Goal: Transaction & Acquisition: Book appointment/travel/reservation

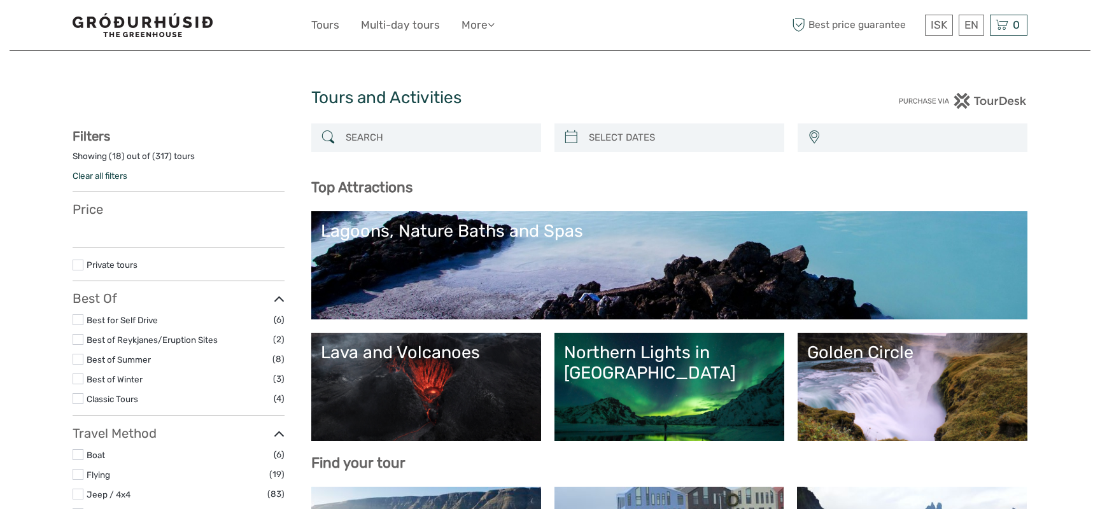
select select
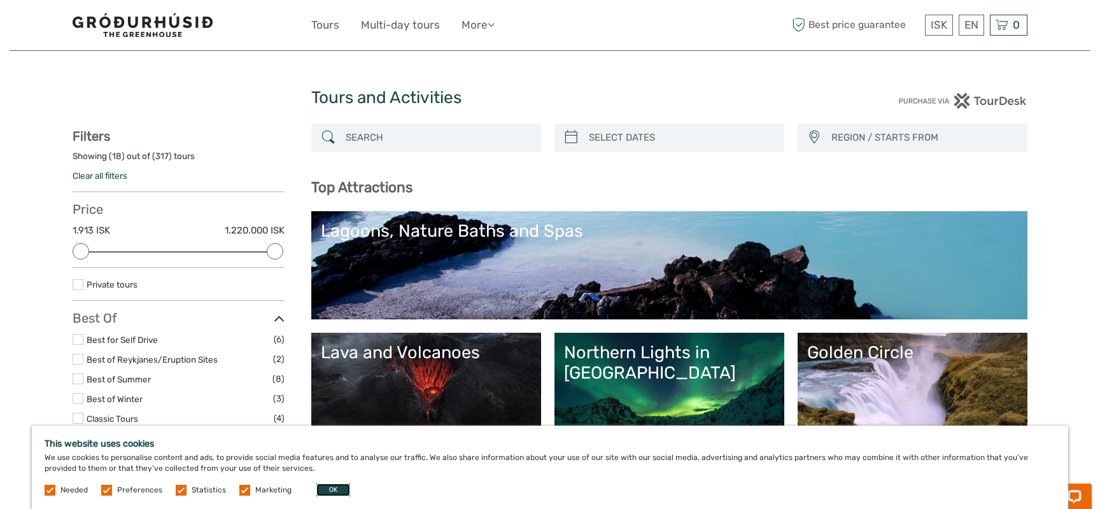
click at [343, 491] on button "OK" at bounding box center [334, 490] width 34 height 13
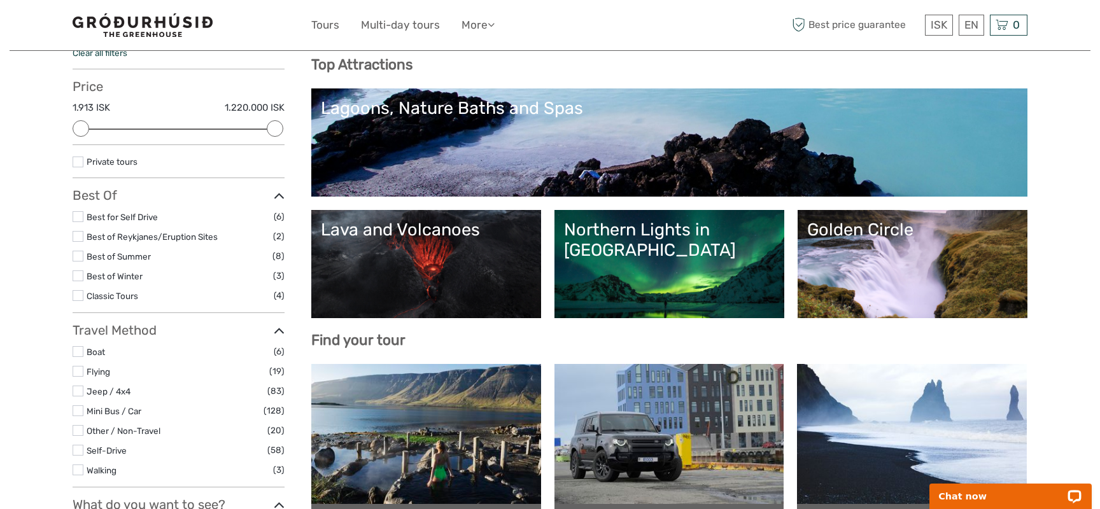
scroll to position [148, 0]
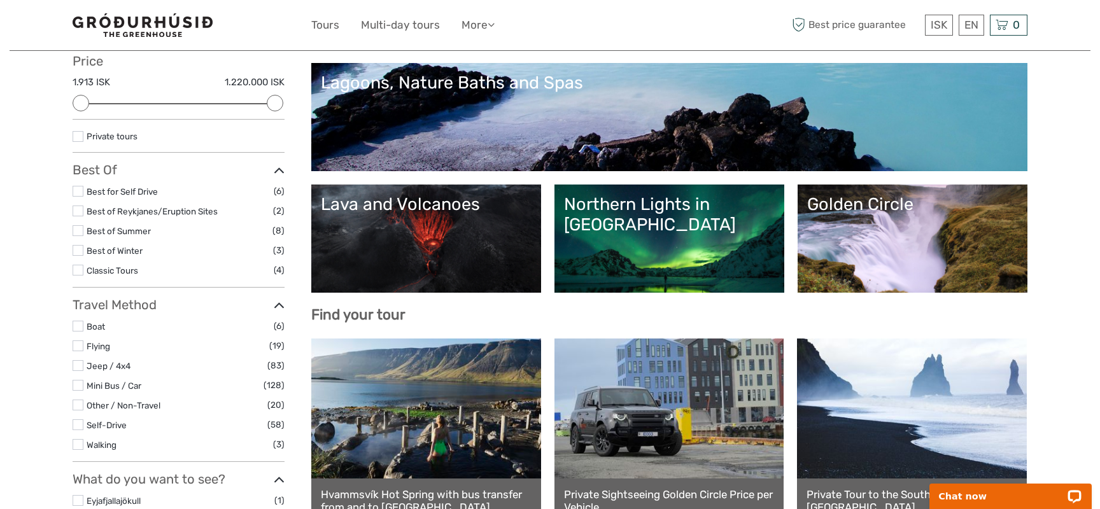
click at [675, 239] on link "Northern Lights in [GEOGRAPHIC_DATA]" at bounding box center [669, 238] width 211 height 89
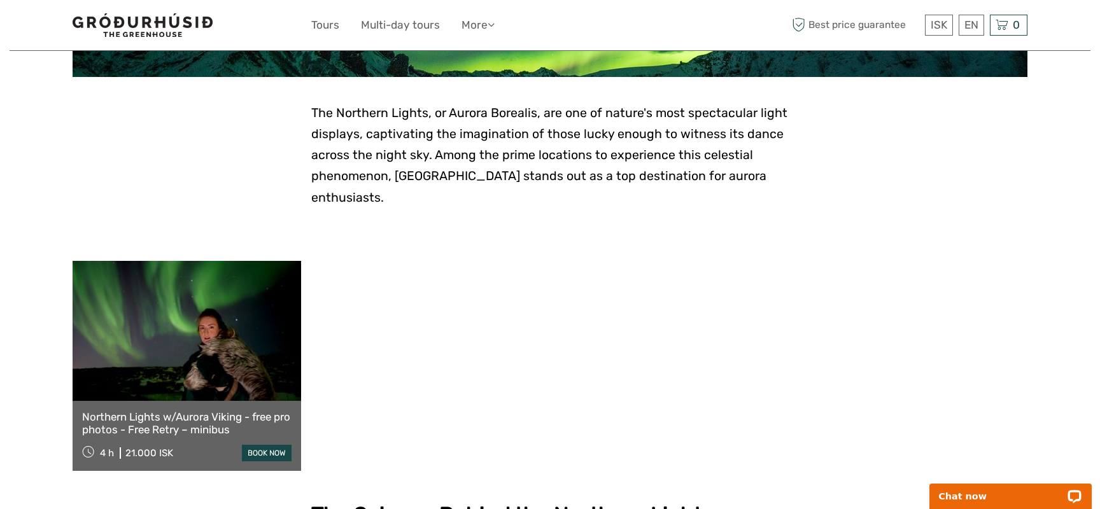
scroll to position [273, 0]
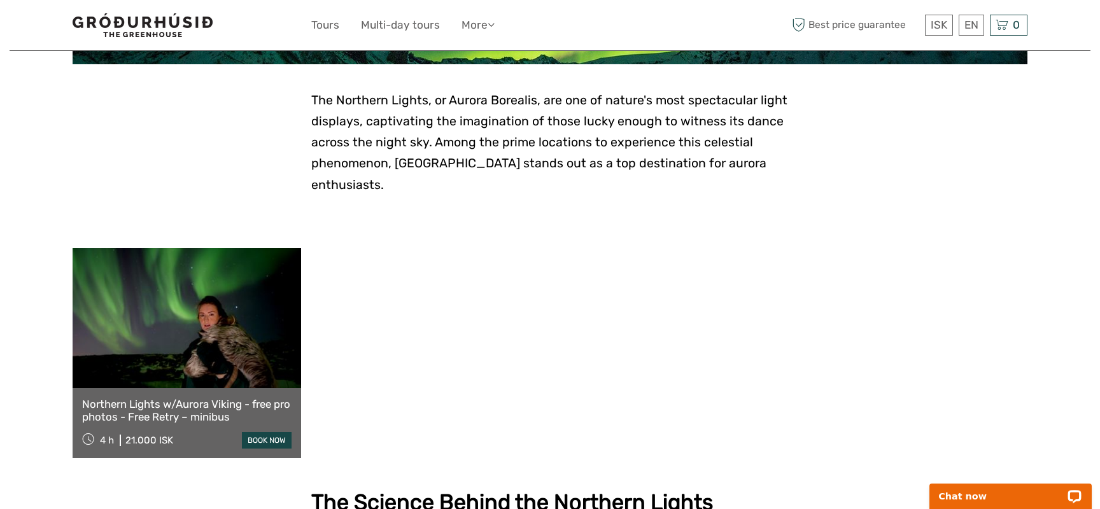
click at [266, 432] on link "book now" at bounding box center [267, 440] width 50 height 17
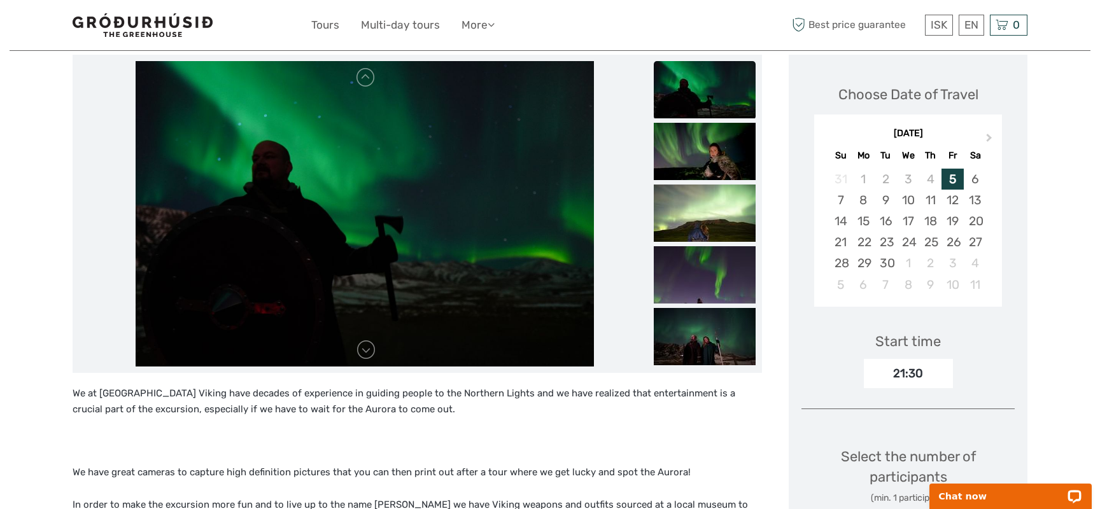
scroll to position [156, 0]
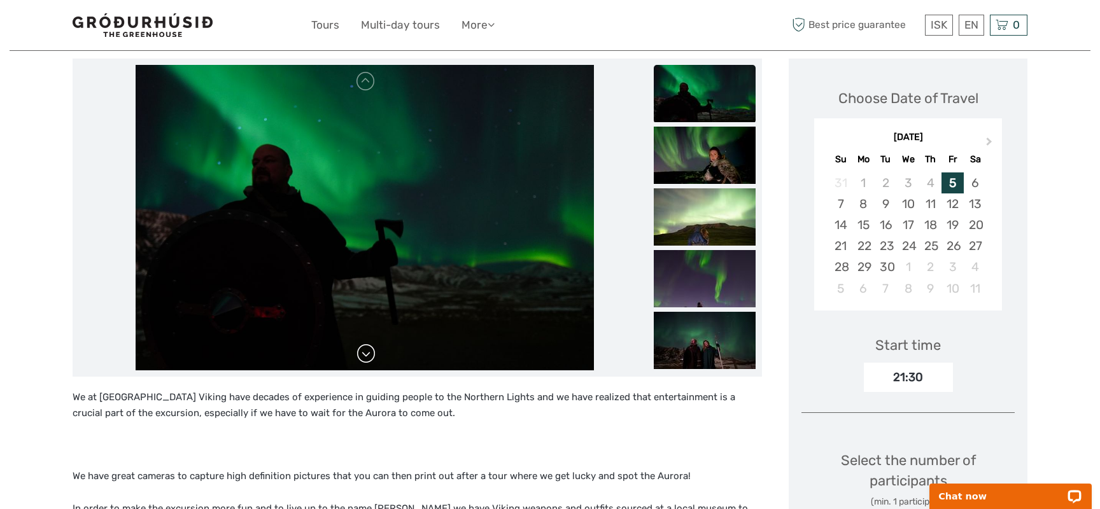
click at [369, 353] on link at bounding box center [366, 354] width 20 height 20
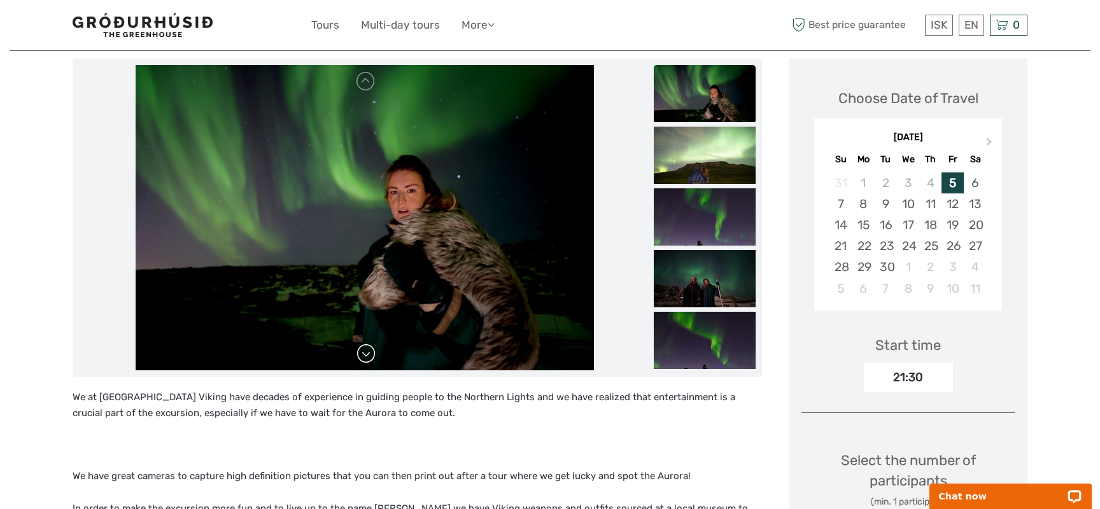
click at [369, 353] on link at bounding box center [366, 354] width 20 height 20
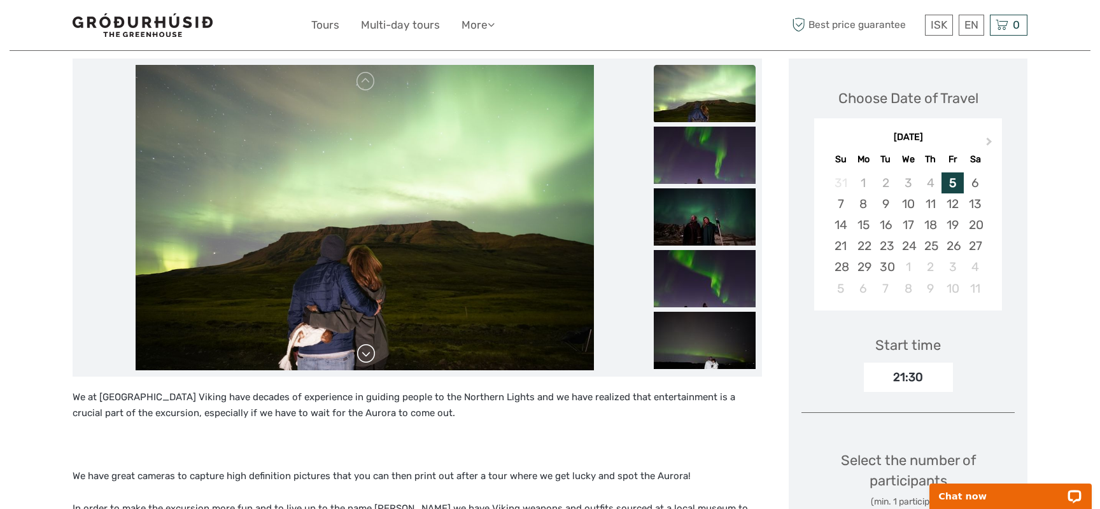
click at [369, 353] on link at bounding box center [366, 354] width 20 height 20
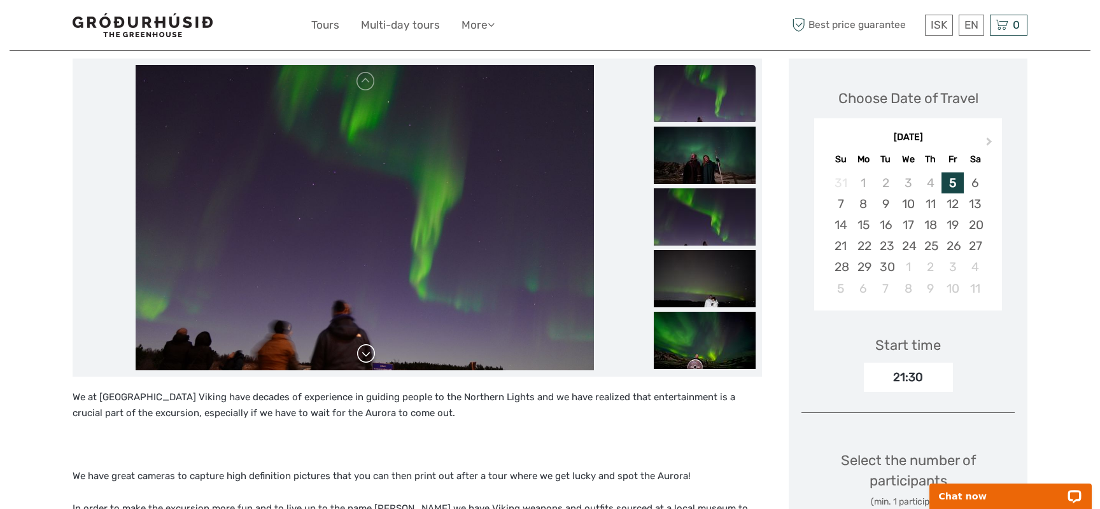
click at [369, 353] on link at bounding box center [366, 354] width 20 height 20
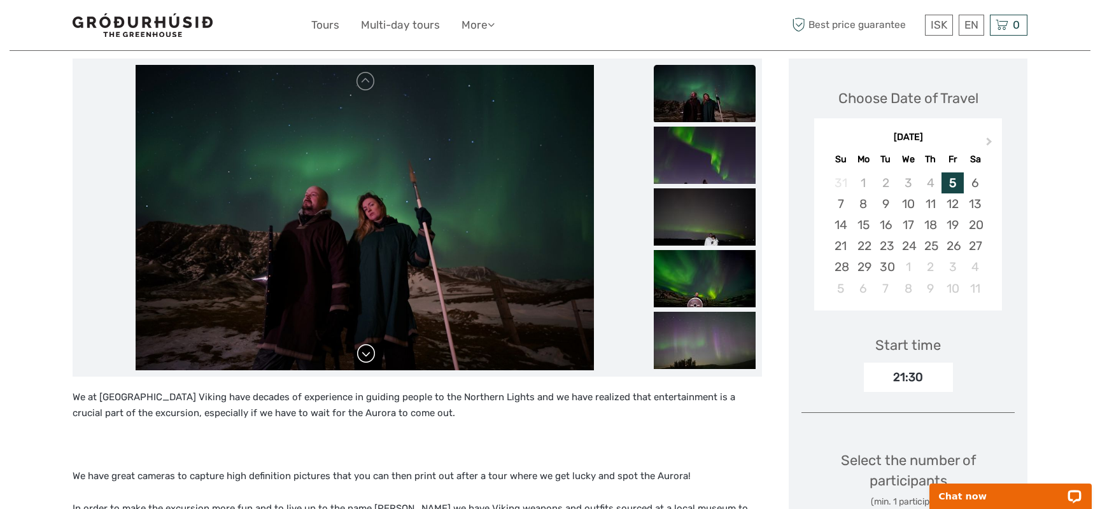
click at [369, 353] on link at bounding box center [366, 354] width 20 height 20
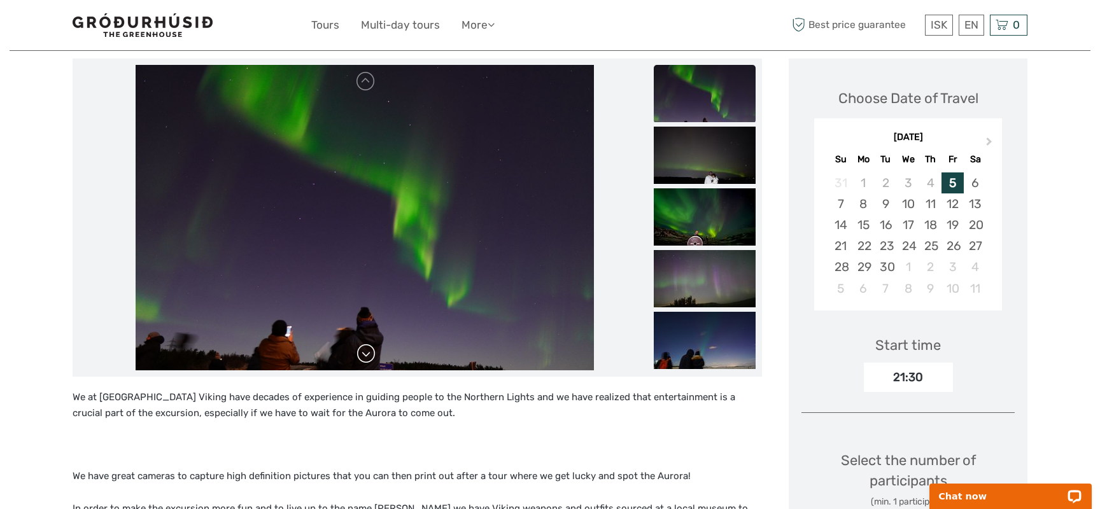
click at [369, 353] on link at bounding box center [366, 354] width 20 height 20
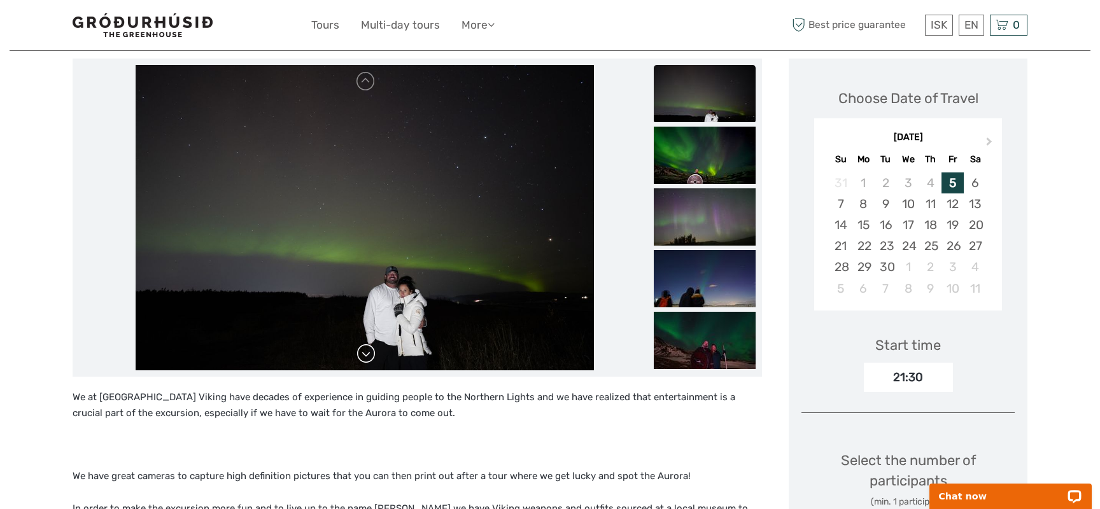
click at [369, 353] on link at bounding box center [366, 354] width 20 height 20
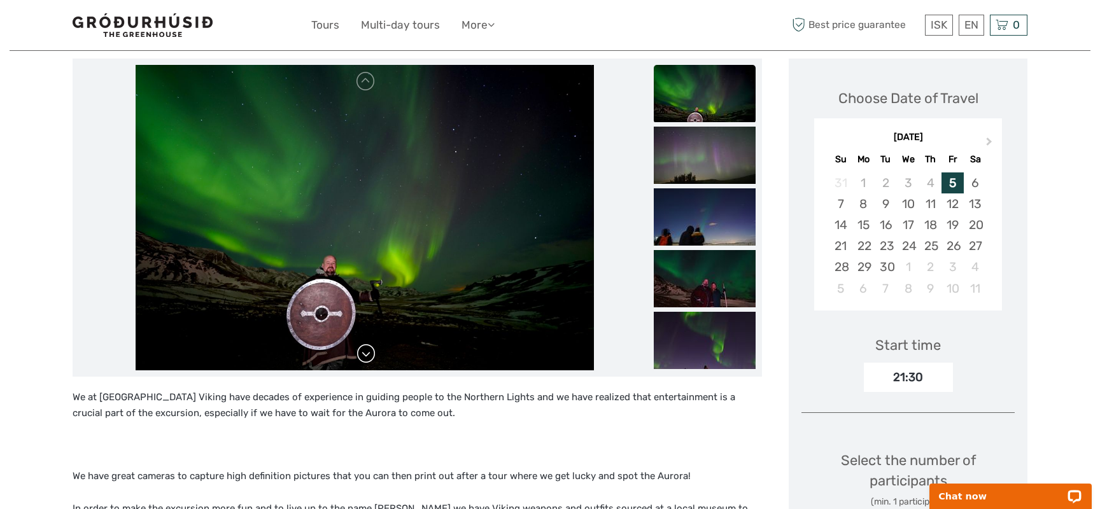
click at [369, 353] on link at bounding box center [366, 354] width 20 height 20
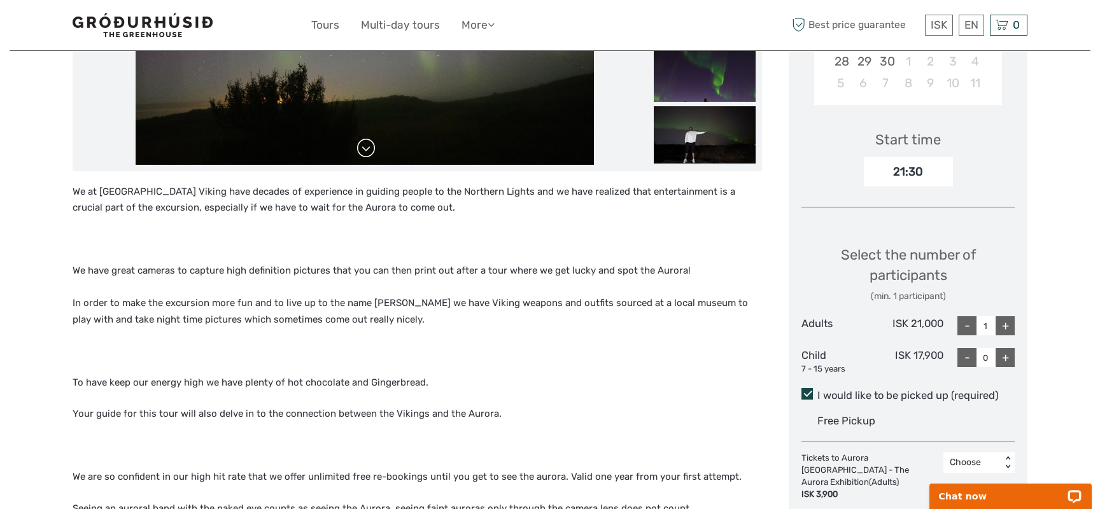
scroll to position [369, 0]
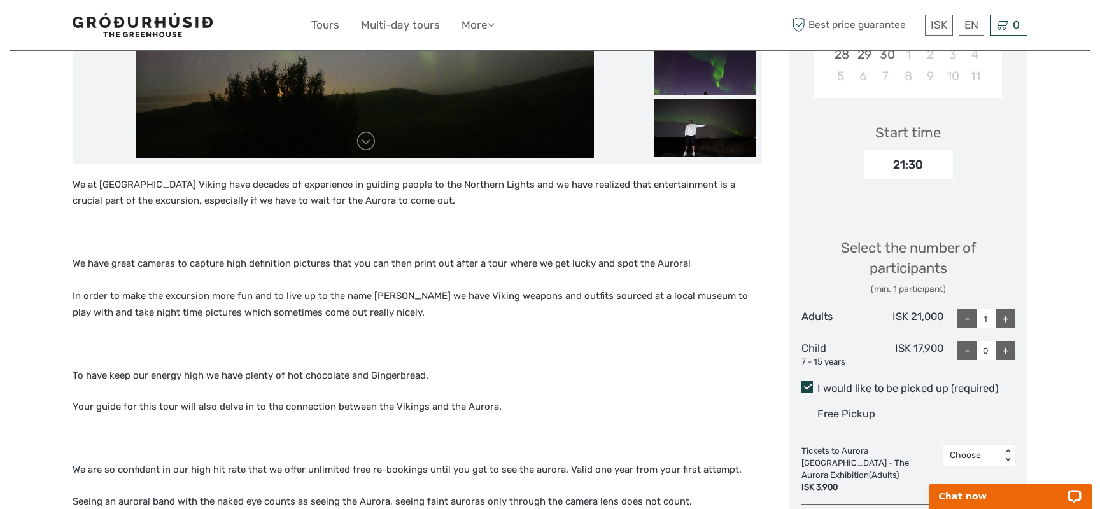
click at [1002, 312] on div "+" at bounding box center [1005, 319] width 19 height 19
type input "2"
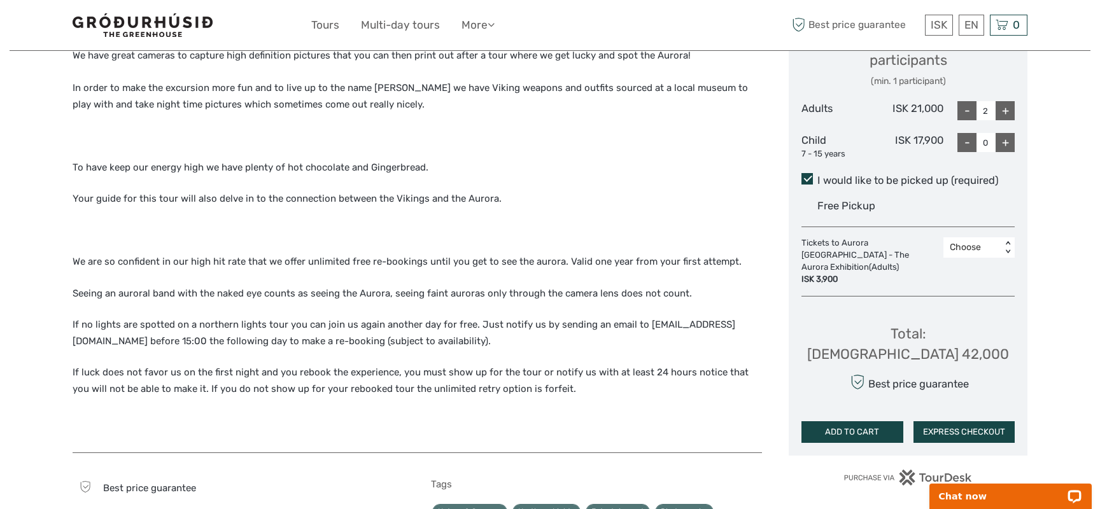
scroll to position [578, 0]
click at [993, 250] on div "Choose" at bounding box center [972, 247] width 45 height 13
click at [1062, 232] on div "Region / Starts from: Capital Region Travel method: Mini Bus / Car Category: No…" at bounding box center [550, 279] width 1081 height 1714
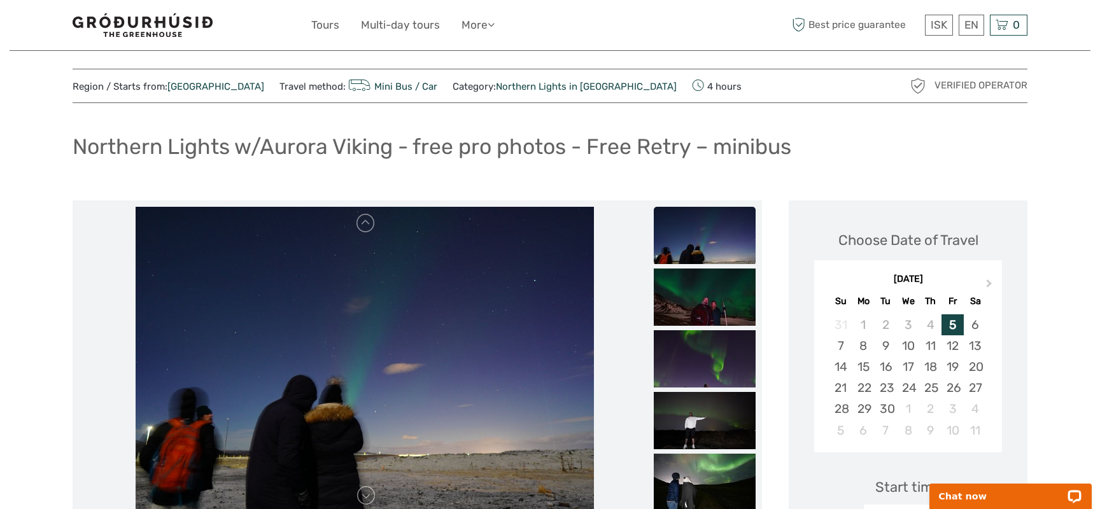
scroll to position [0, 0]
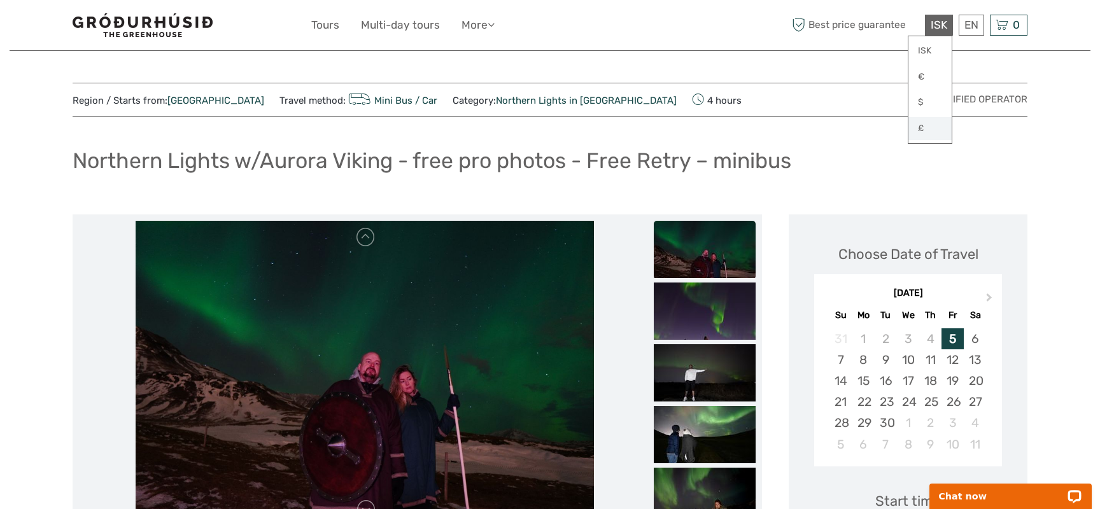
click at [926, 123] on link "£" at bounding box center [930, 128] width 43 height 23
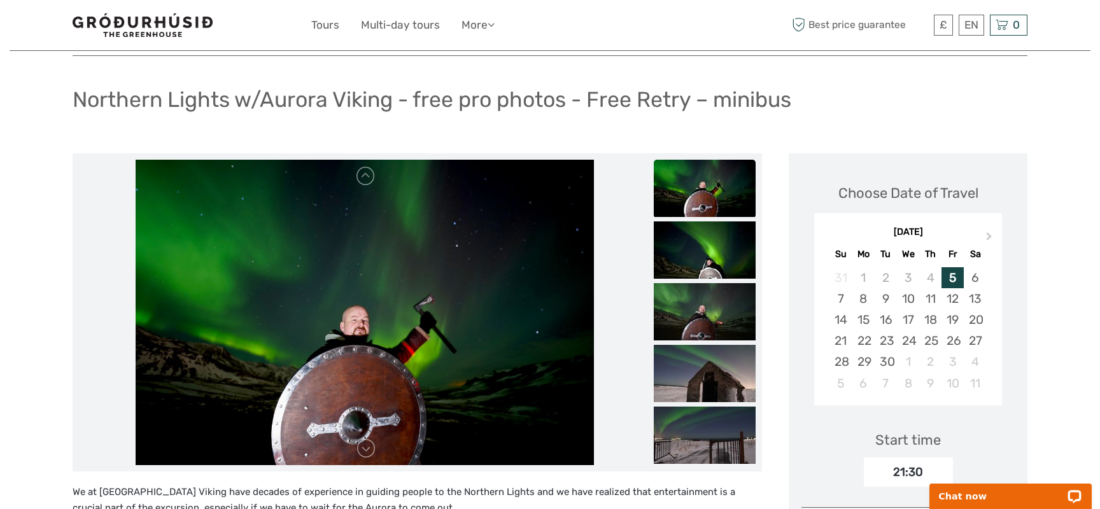
scroll to position [62, 0]
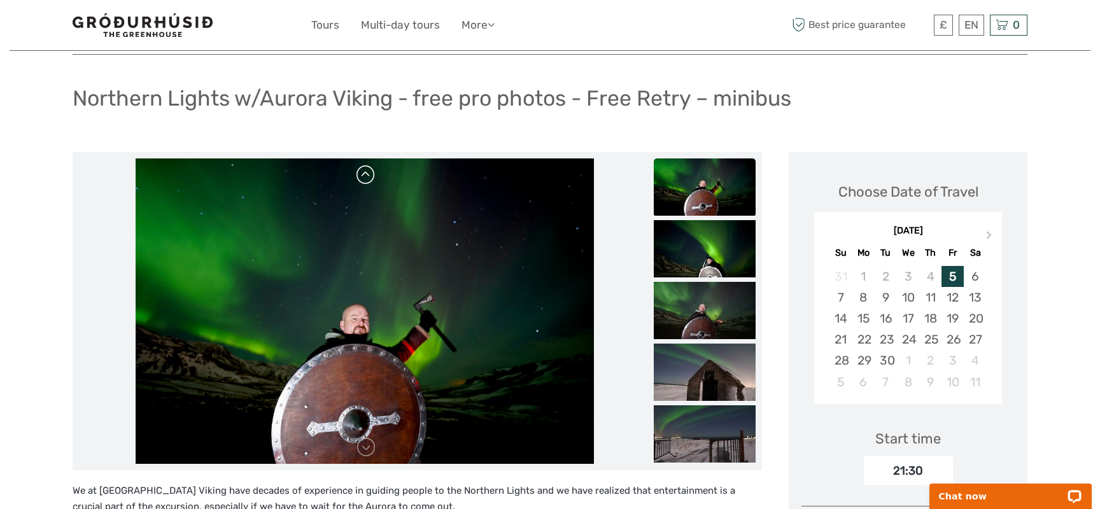
click at [360, 179] on link at bounding box center [366, 175] width 20 height 20
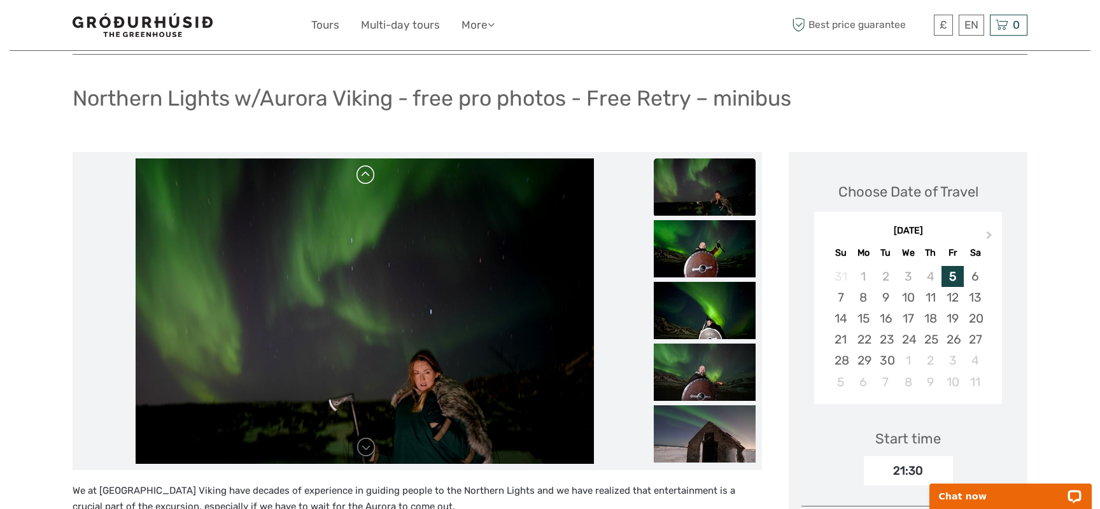
click at [360, 179] on link at bounding box center [366, 175] width 20 height 20
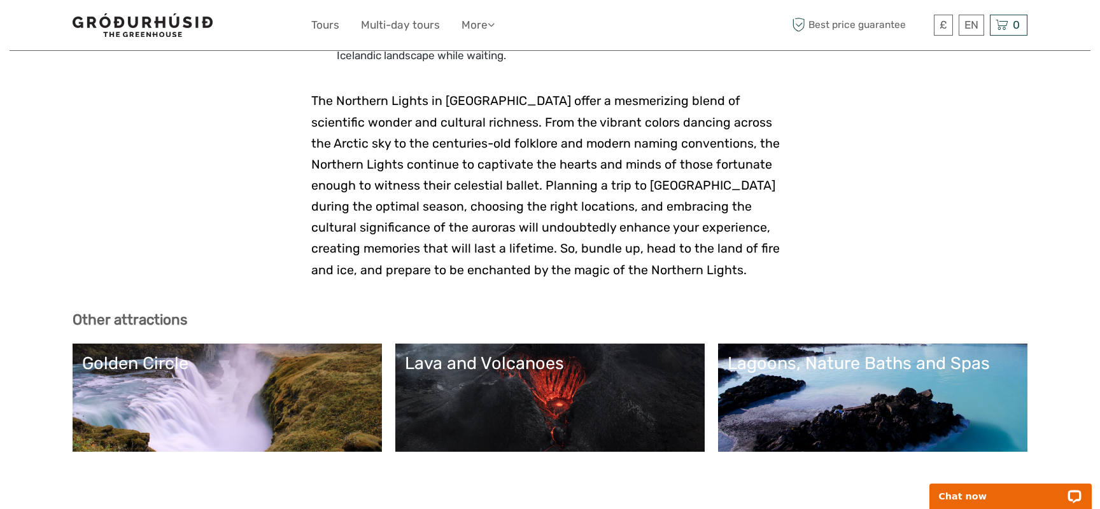
scroll to position [2215, 0]
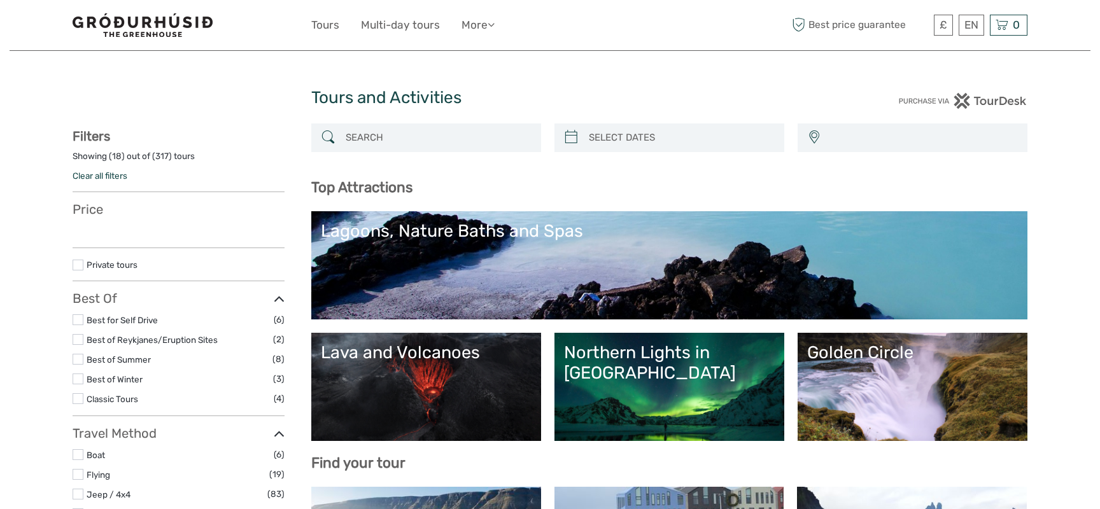
select select
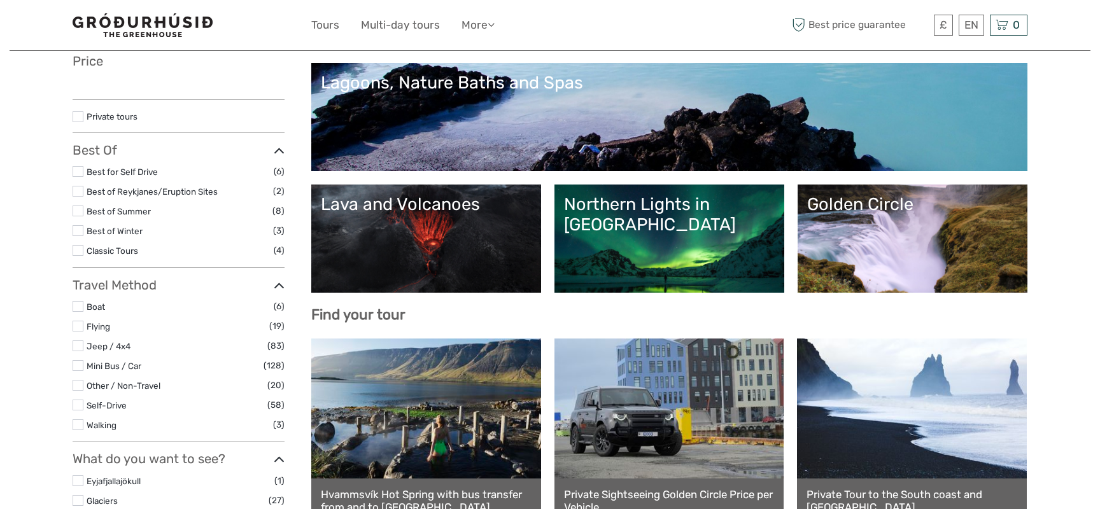
select select
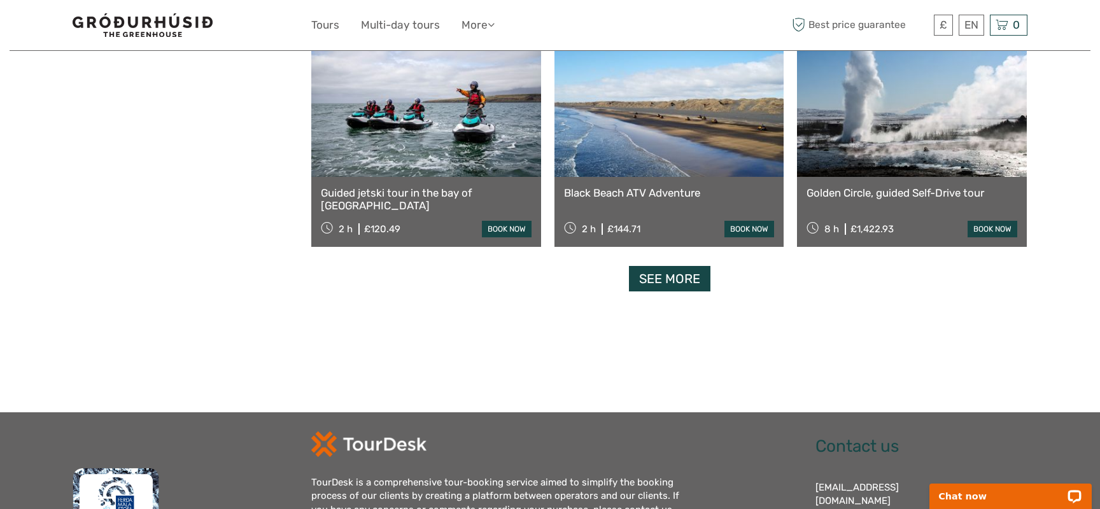
scroll to position [1549, 0]
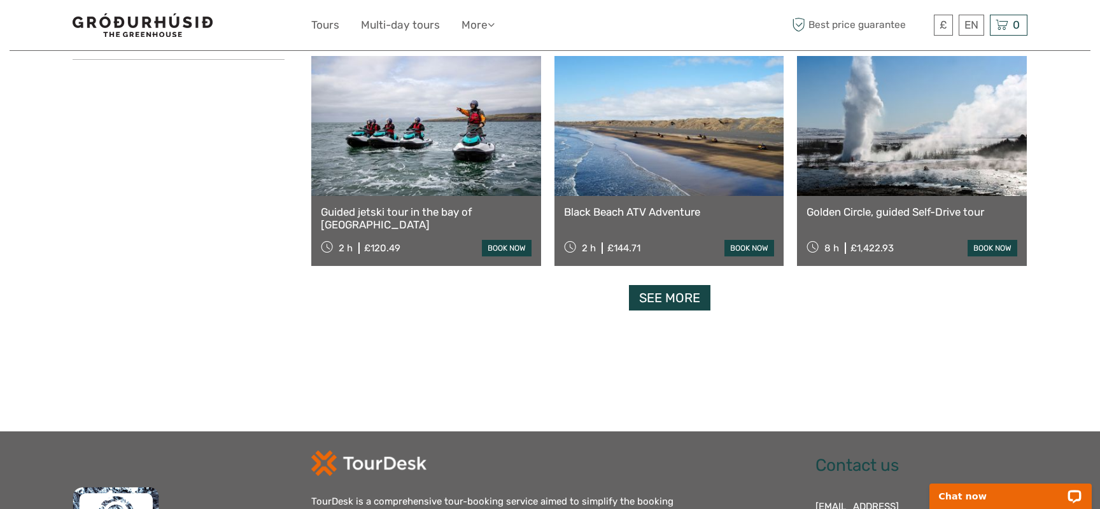
click at [681, 301] on link "See more" at bounding box center [670, 298] width 82 height 26
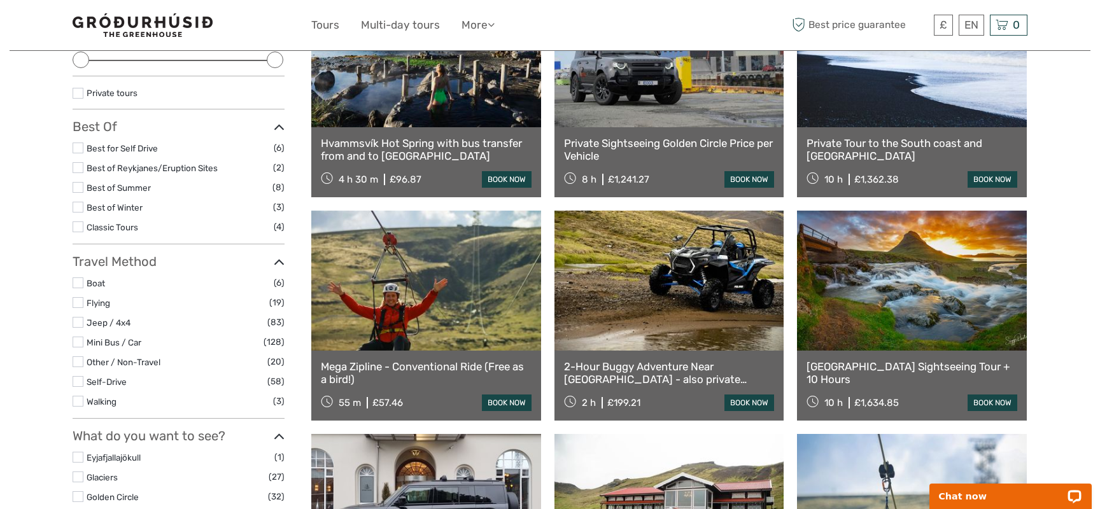
scroll to position [186, 0]
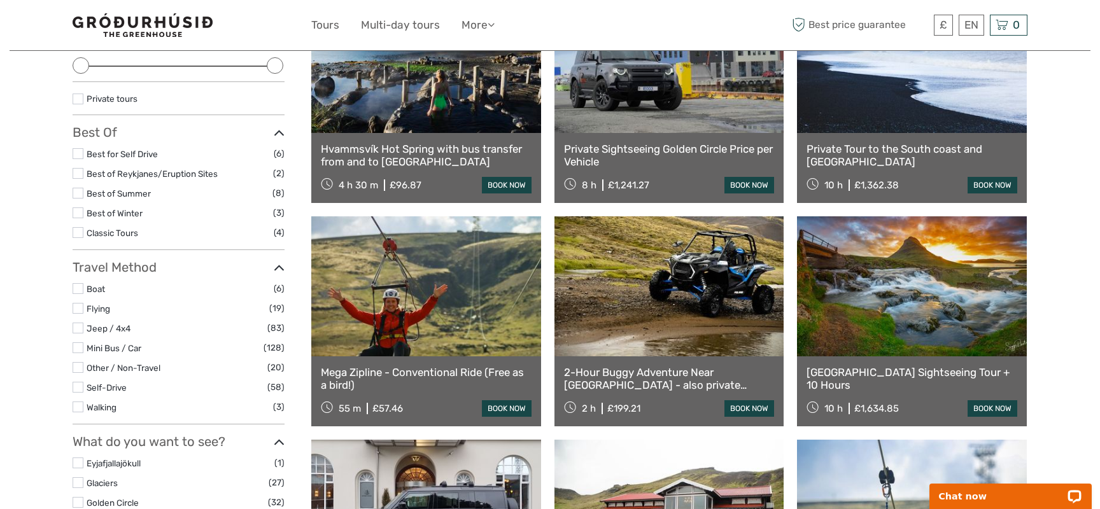
click at [80, 210] on label at bounding box center [78, 213] width 11 height 11
click at [0, 0] on input "checkbox" at bounding box center [0, 0] width 0 height 0
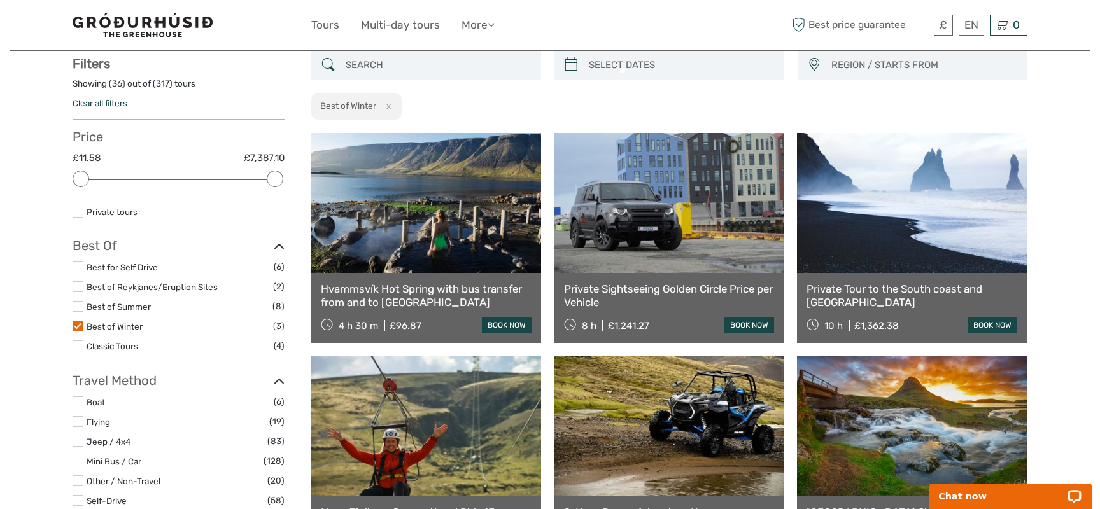
scroll to position [72, 0]
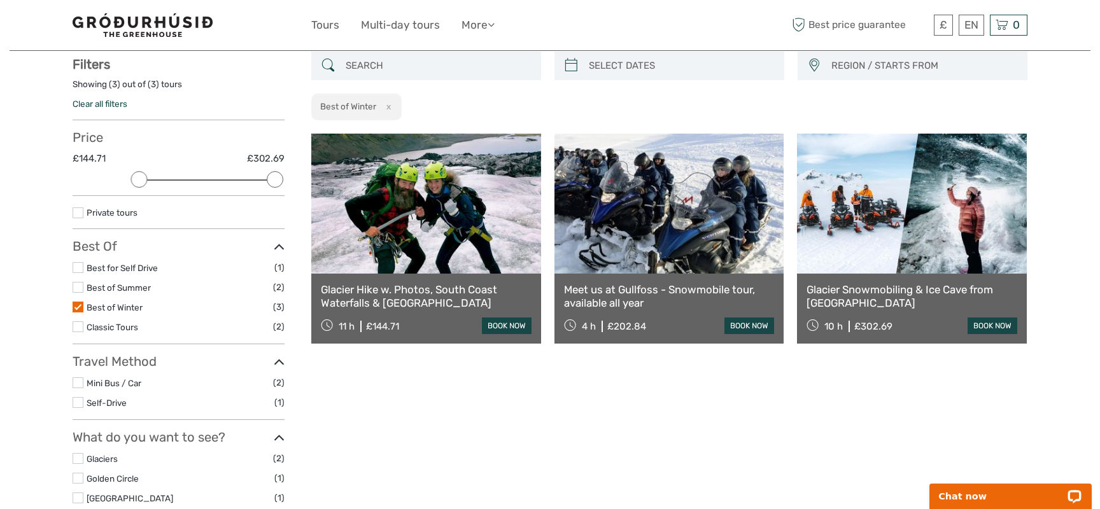
click at [78, 306] on label at bounding box center [78, 307] width 11 height 11
click at [0, 0] on input "checkbox" at bounding box center [0, 0] width 0 height 0
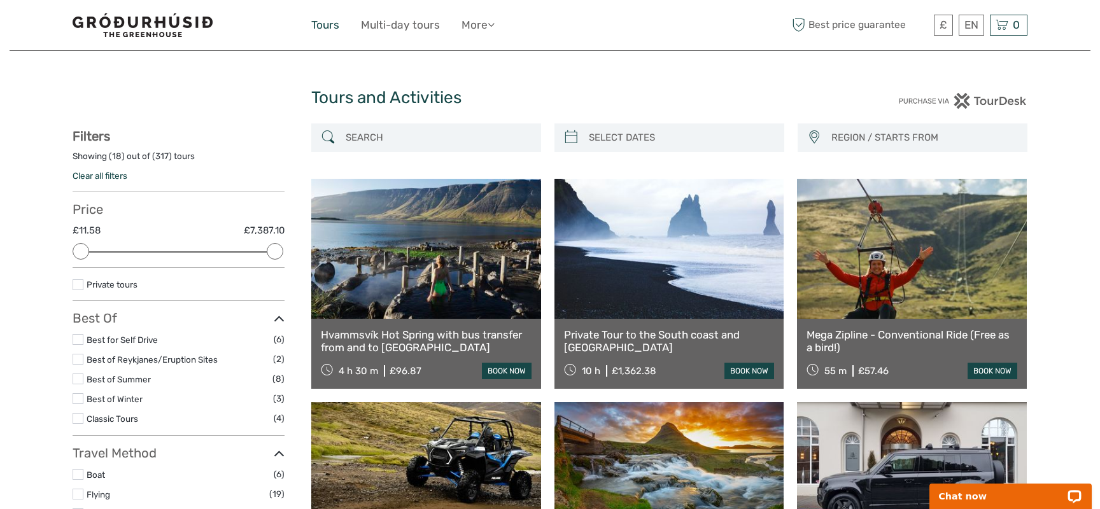
click at [314, 23] on link "Tours" at bounding box center [325, 25] width 28 height 18
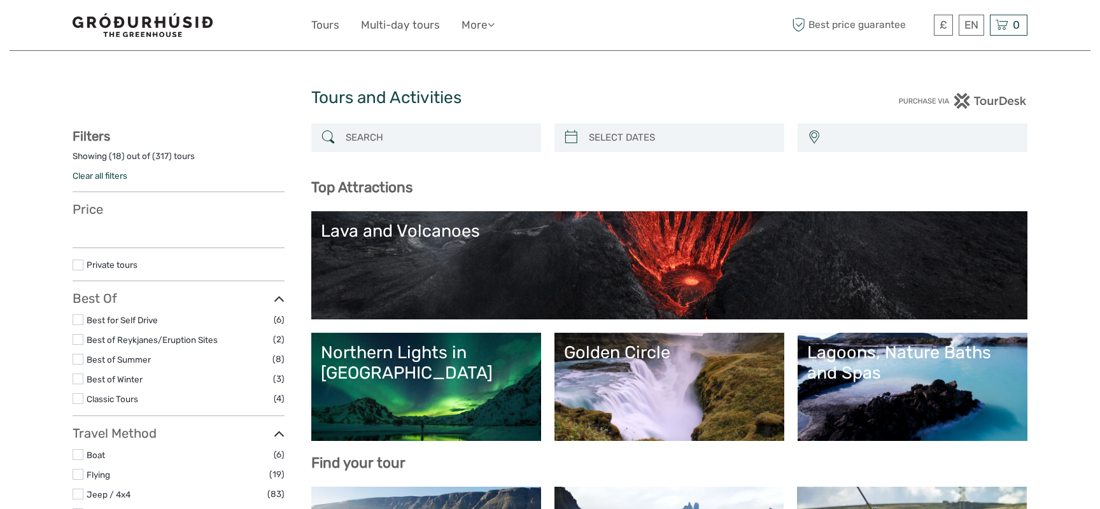
select select
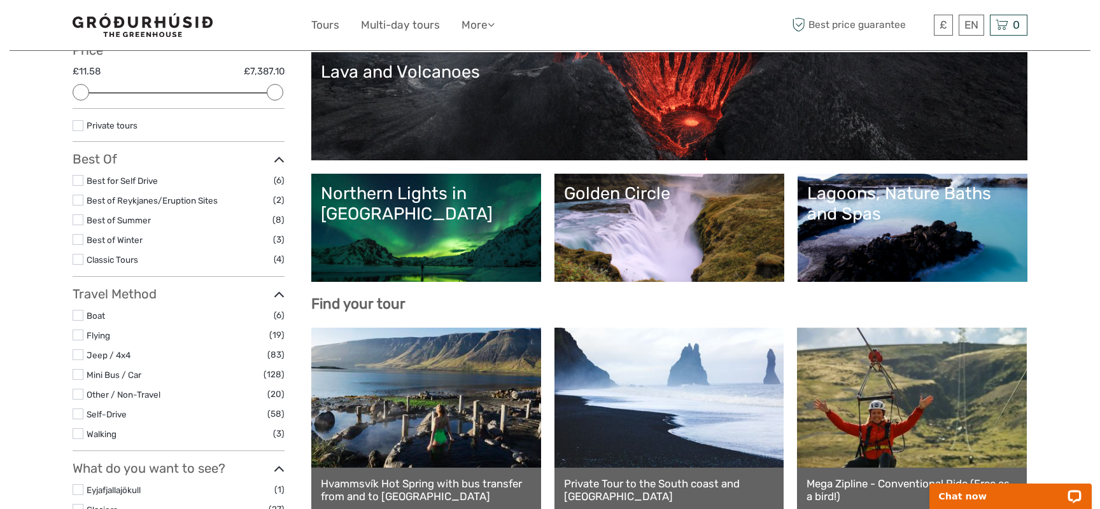
scroll to position [173, 0]
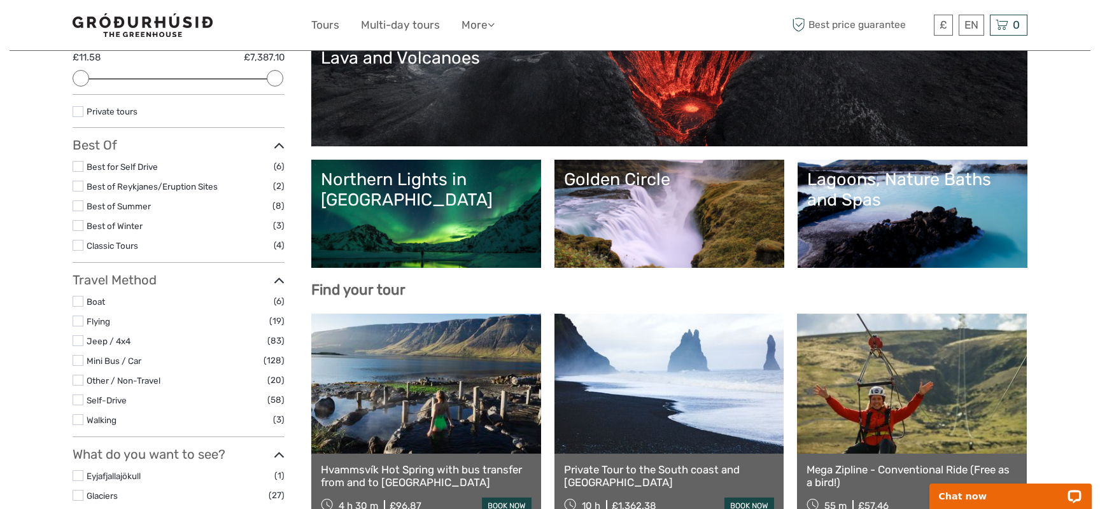
click at [495, 204] on link "Northern Lights in [GEOGRAPHIC_DATA]" at bounding box center [426, 213] width 211 height 89
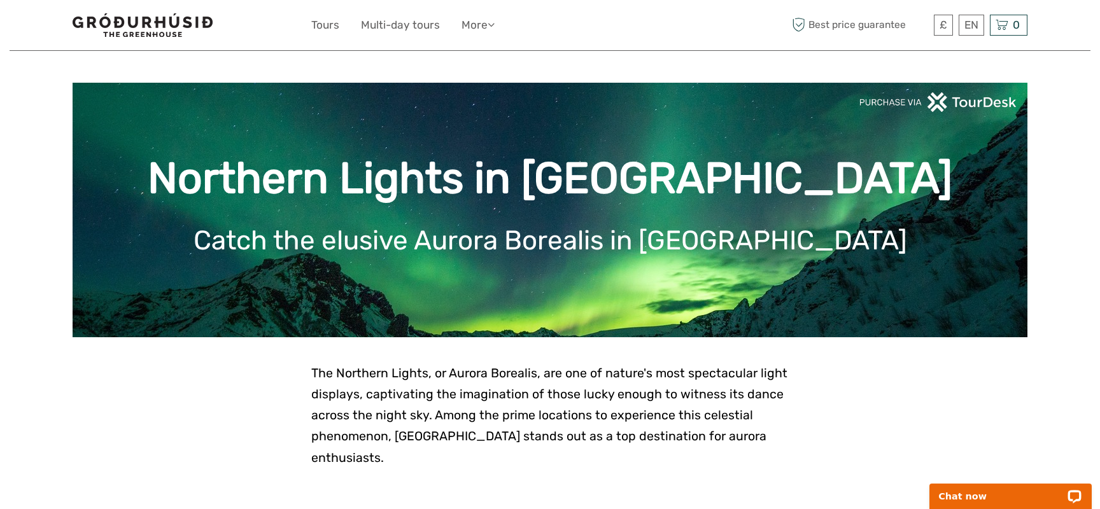
click at [149, 22] on img at bounding box center [143, 25] width 140 height 24
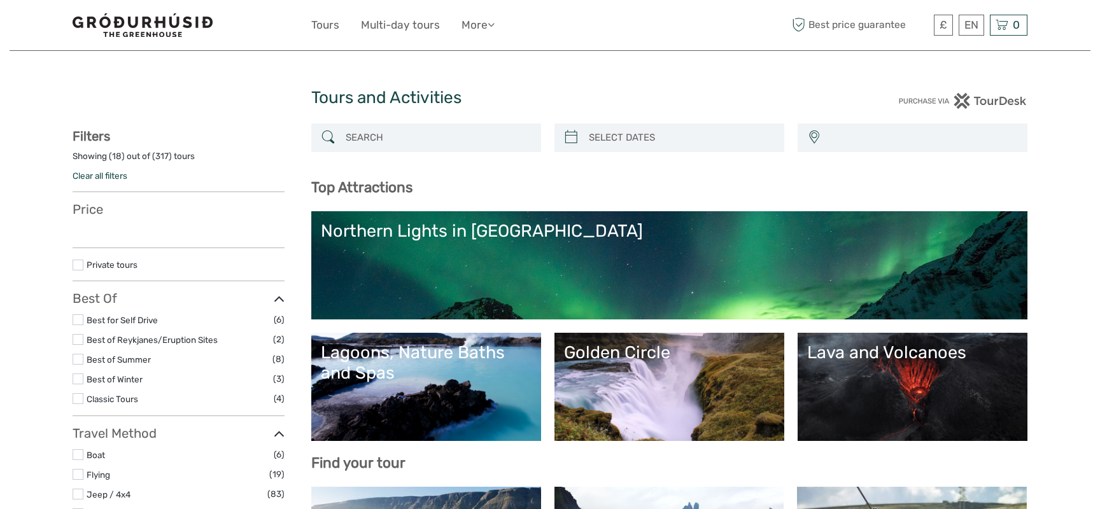
select select
